Goal: Complete application form

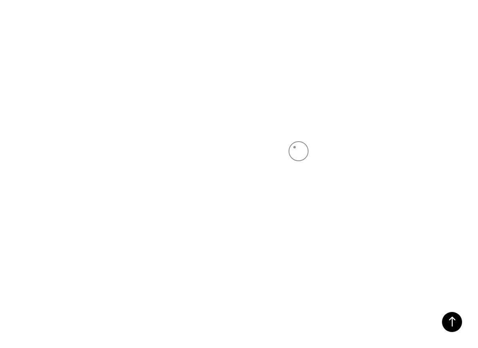
type input "[PERSON_NAME]"
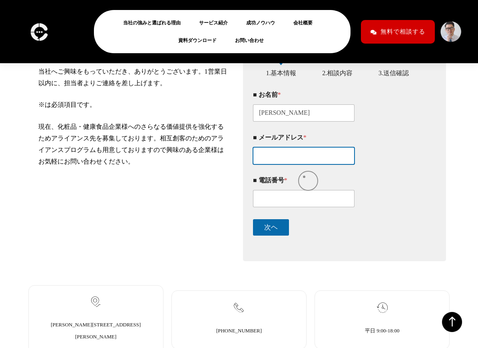
click at [304, 164] on input "■ メールアドレス *" at bounding box center [303, 155] width 101 height 17
type input "[EMAIL_ADDRESS][DOMAIN_NAME]"
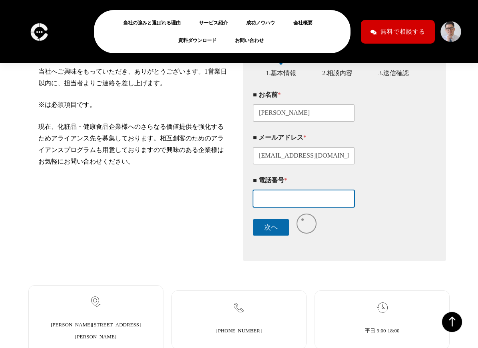
click at [302, 207] on input "■ 電話番号 *" at bounding box center [303, 198] width 101 height 17
type input "[PHONE_NUMBER]"
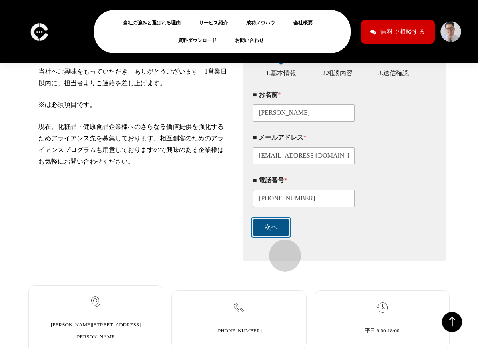
click at [281, 235] on button "次ヘ" at bounding box center [271, 227] width 36 height 16
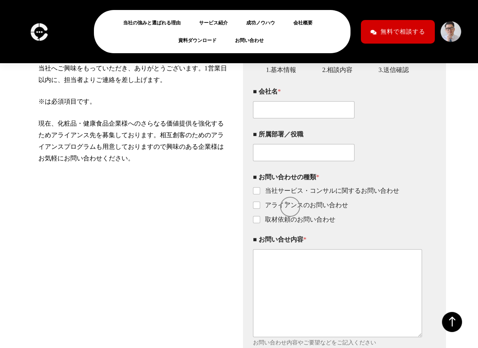
scroll to position [188, 0]
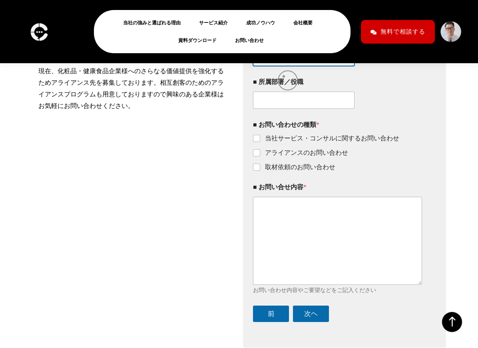
click at [284, 66] on input "■ 会社名 *" at bounding box center [303, 57] width 101 height 17
type input "株式会社SCUDETTO"
click at [256, 171] on input "取材依頼のお問い合わせ" at bounding box center [257, 167] width 6 height 6
checkbox input "true"
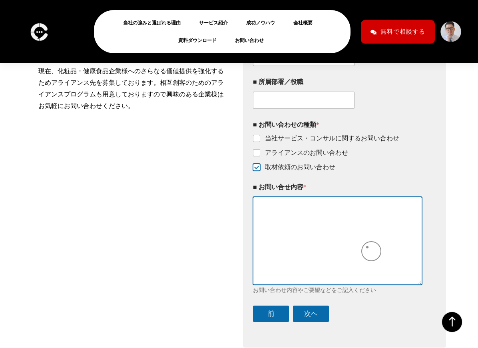
paste textarea "lorem"ipsumd"sitamet｜conseCTeturad elitsed doeiusmodte。inciDIDUNTUTlaboreet。 do…"
click at [353, 249] on textarea "■ お問い合せ内容 *" at bounding box center [337, 240] width 169 height 87
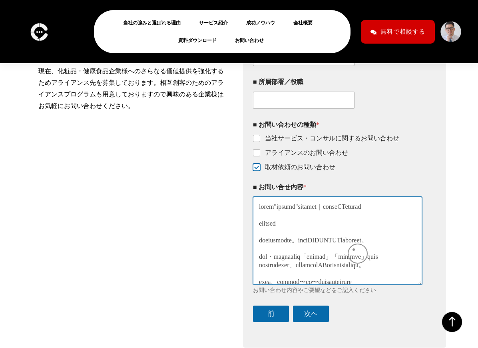
scroll to position [268, 0]
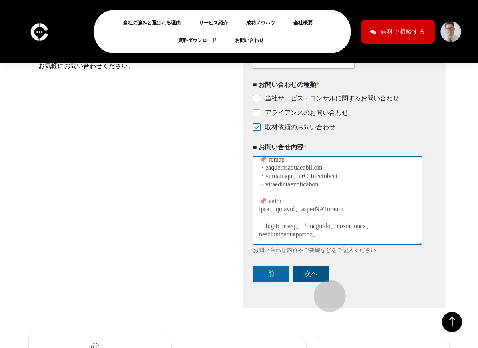
type textarea "lorem"ipsumd"sitamet｜conseCTeturad elitsed doeiusmodte。inciDIDUNTUTlaboreet。 do…"
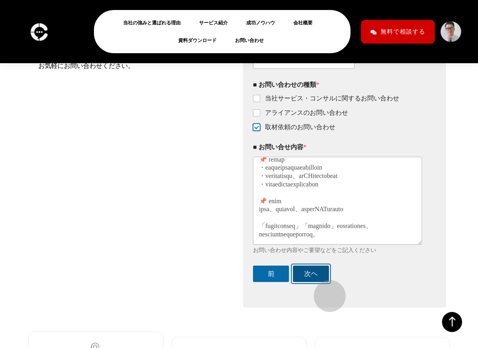
click at [326, 282] on button "次ヘ" at bounding box center [311, 273] width 36 height 16
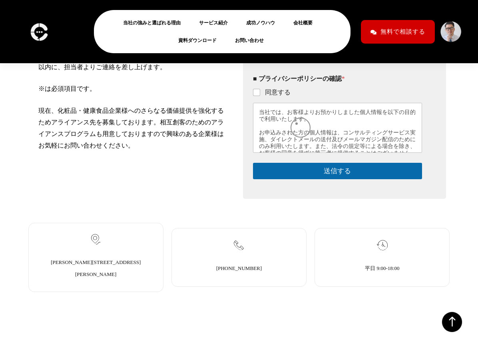
scroll to position [148, 0]
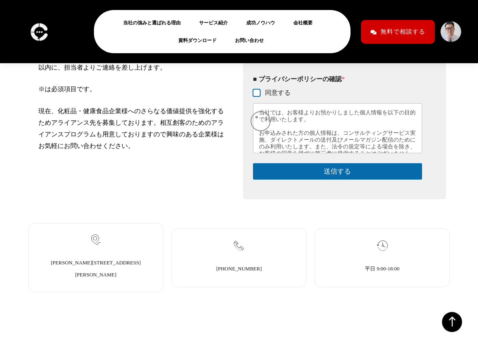
click at [256, 96] on input "同意する" at bounding box center [257, 93] width 6 height 6
checkbox input "true"
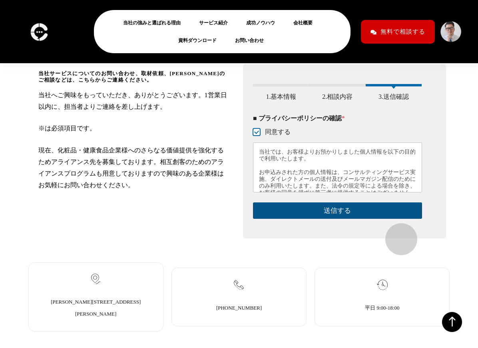
scroll to position [108, 0]
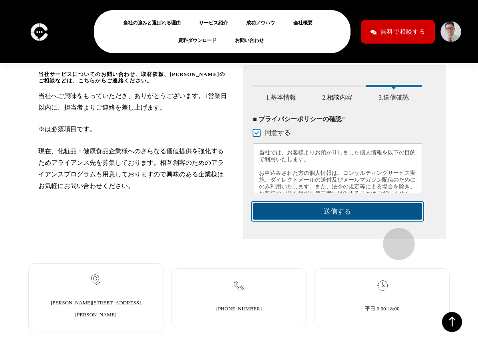
click at [395, 219] on button "送信する" at bounding box center [337, 211] width 169 height 16
